Goal: Information Seeking & Learning: Learn about a topic

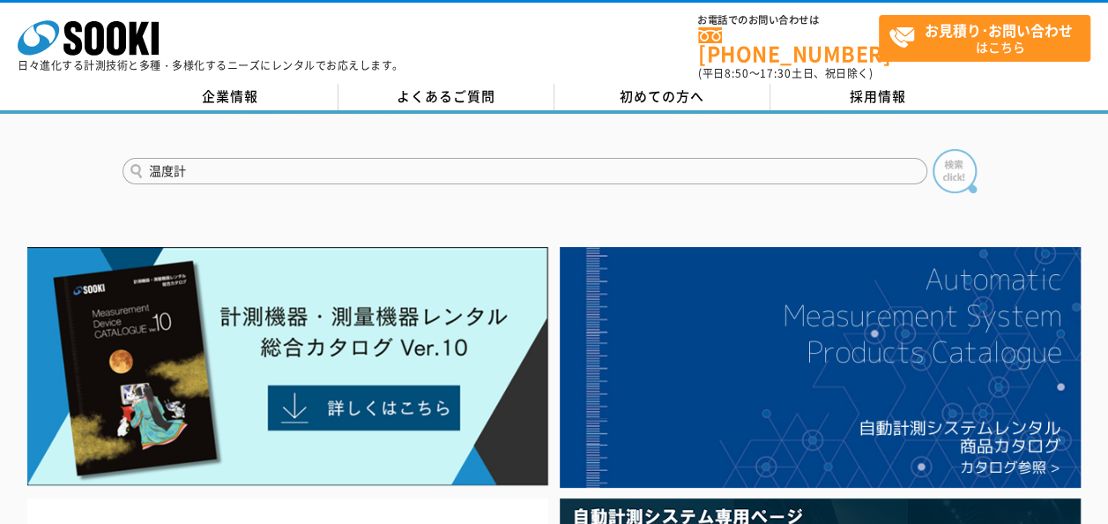
type input "温度計"
click at [959, 154] on img at bounding box center [955, 171] width 44 height 44
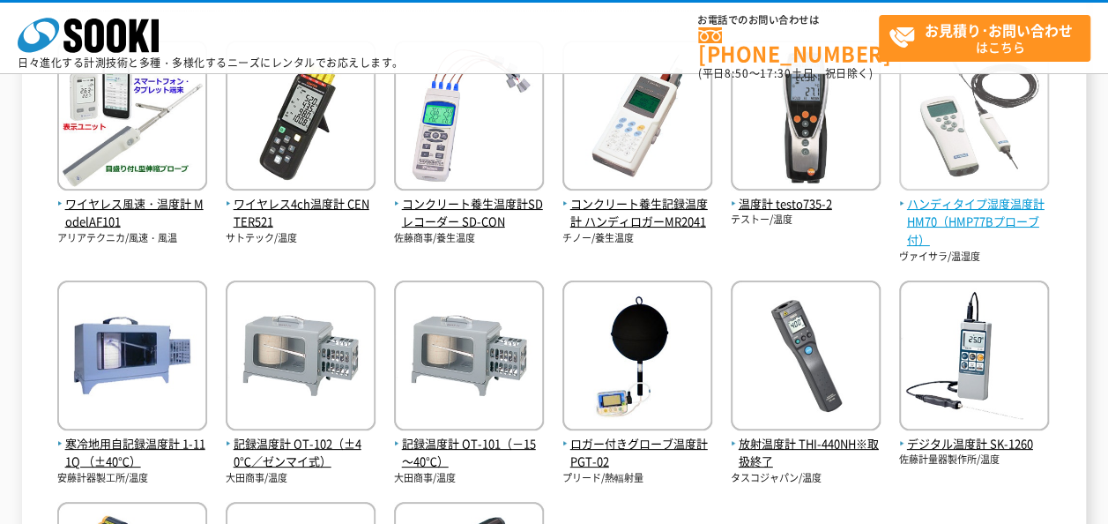
scroll to position [298, 0]
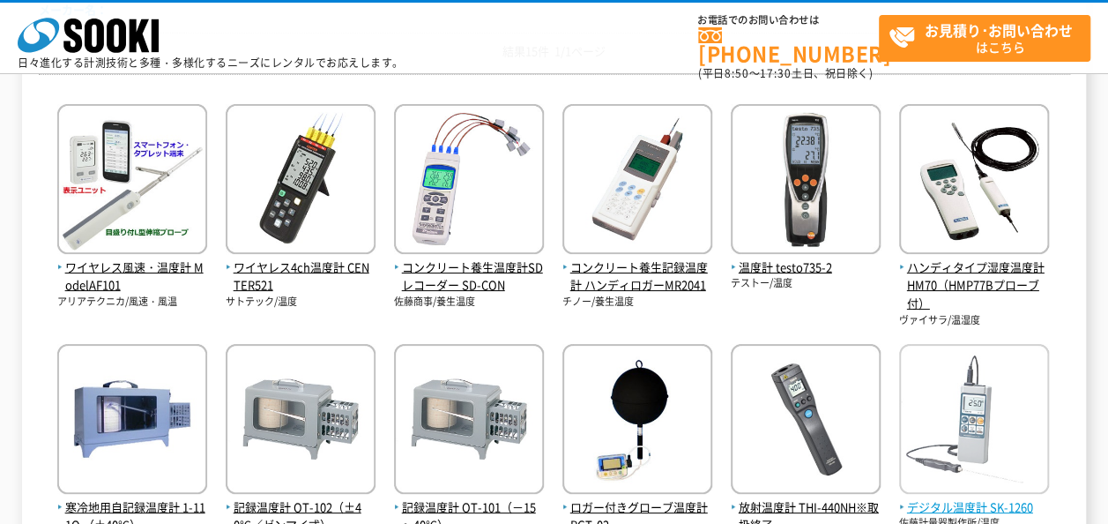
click at [972, 439] on img at bounding box center [974, 421] width 150 height 154
